Goal: Find specific page/section: Find specific page/section

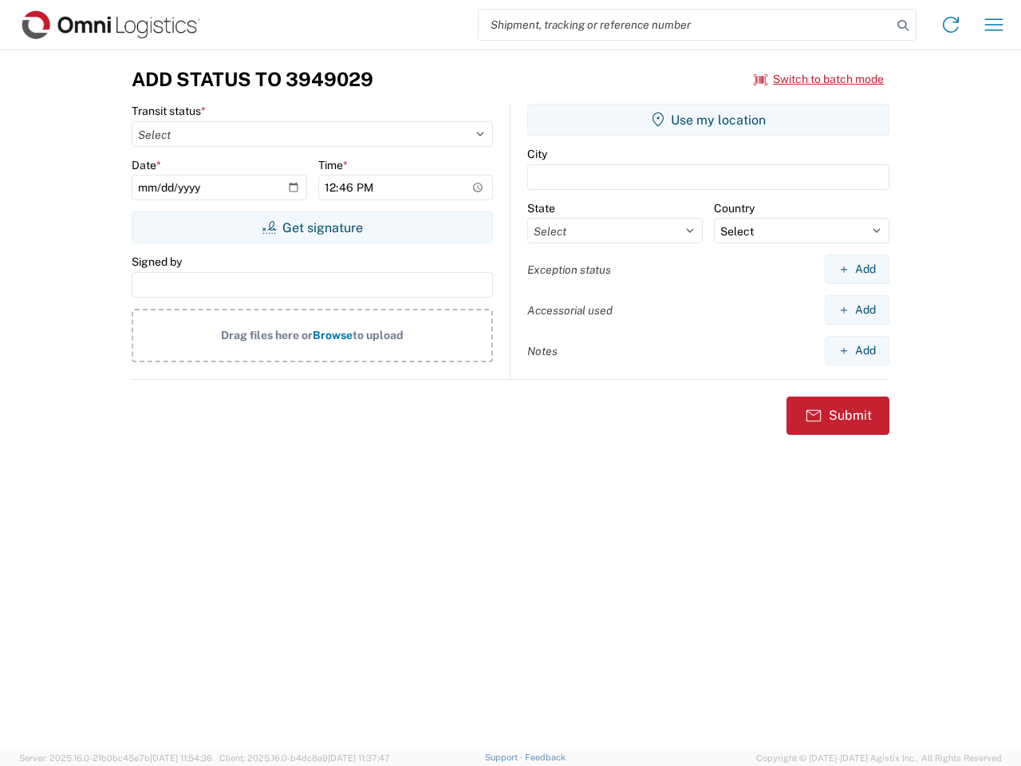
click at [685, 25] on input "search" at bounding box center [685, 25] width 413 height 30
click at [903, 26] on icon at bounding box center [903, 25] width 22 height 22
click at [951, 25] on icon at bounding box center [951, 25] width 26 height 26
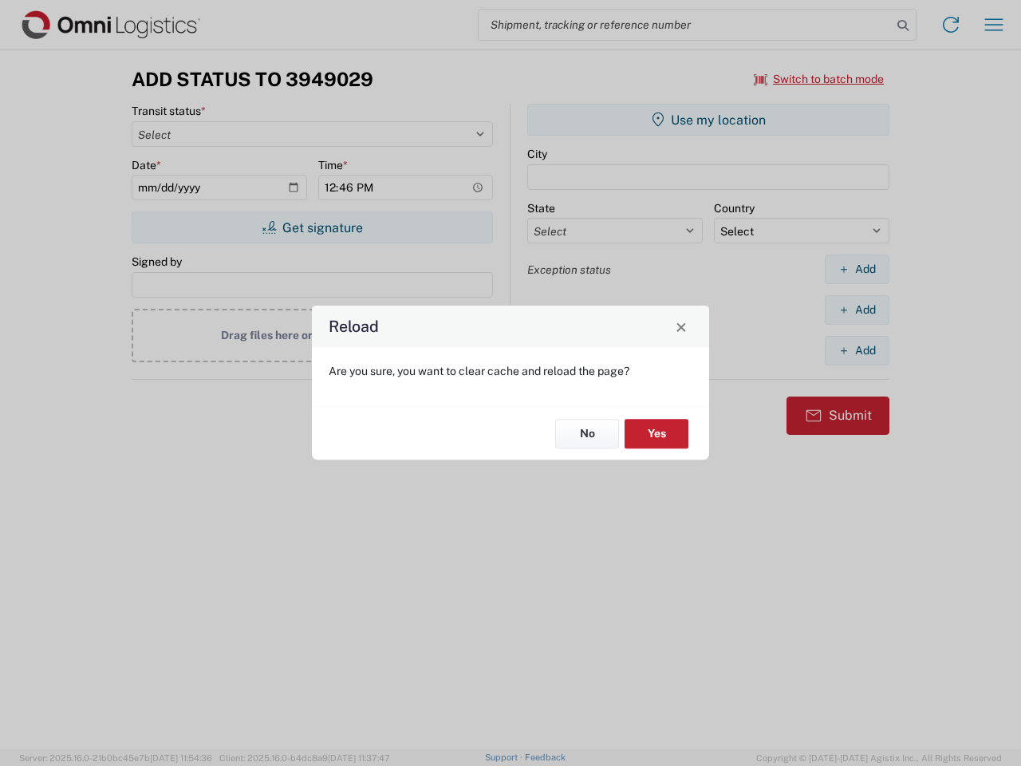
click at [994, 25] on div "Reload Are you sure, you want to clear cache and reload the page? No Yes" at bounding box center [510, 383] width 1021 height 766
click at [819, 79] on div "Reload Are you sure, you want to clear cache and reload the page? No Yes" at bounding box center [510, 383] width 1021 height 766
click at [312, 227] on div "Reload Are you sure, you want to clear cache and reload the page? No Yes" at bounding box center [510, 383] width 1021 height 766
click at [708, 120] on div "Reload Are you sure, you want to clear cache and reload the page? No Yes" at bounding box center [510, 383] width 1021 height 766
click at [857, 269] on div "Reload Are you sure, you want to clear cache and reload the page? No Yes" at bounding box center [510, 383] width 1021 height 766
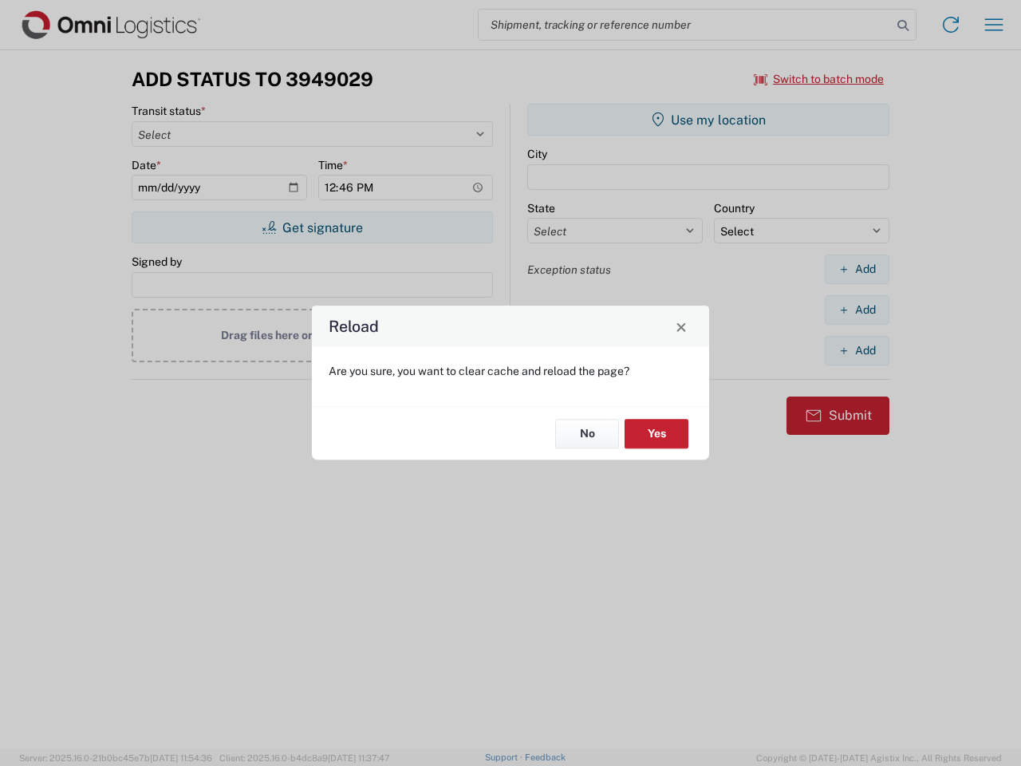
click at [857, 309] on div "Reload Are you sure, you want to clear cache and reload the page? No Yes" at bounding box center [510, 383] width 1021 height 766
click at [857, 350] on div "Reload Are you sure, you want to clear cache and reload the page? No Yes" at bounding box center [510, 383] width 1021 height 766
